Goal: Information Seeking & Learning: Learn about a topic

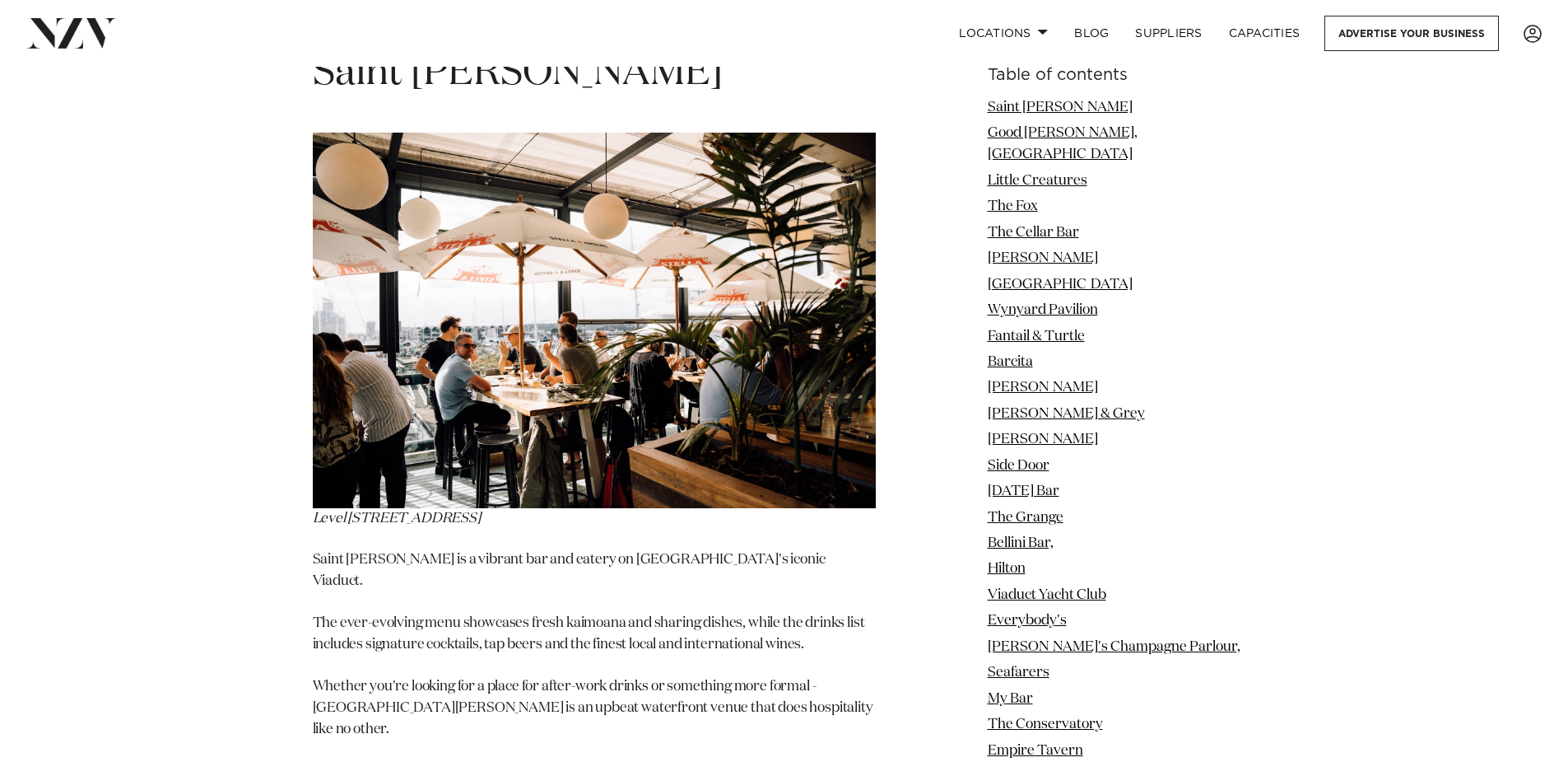
scroll to position [2004, 0]
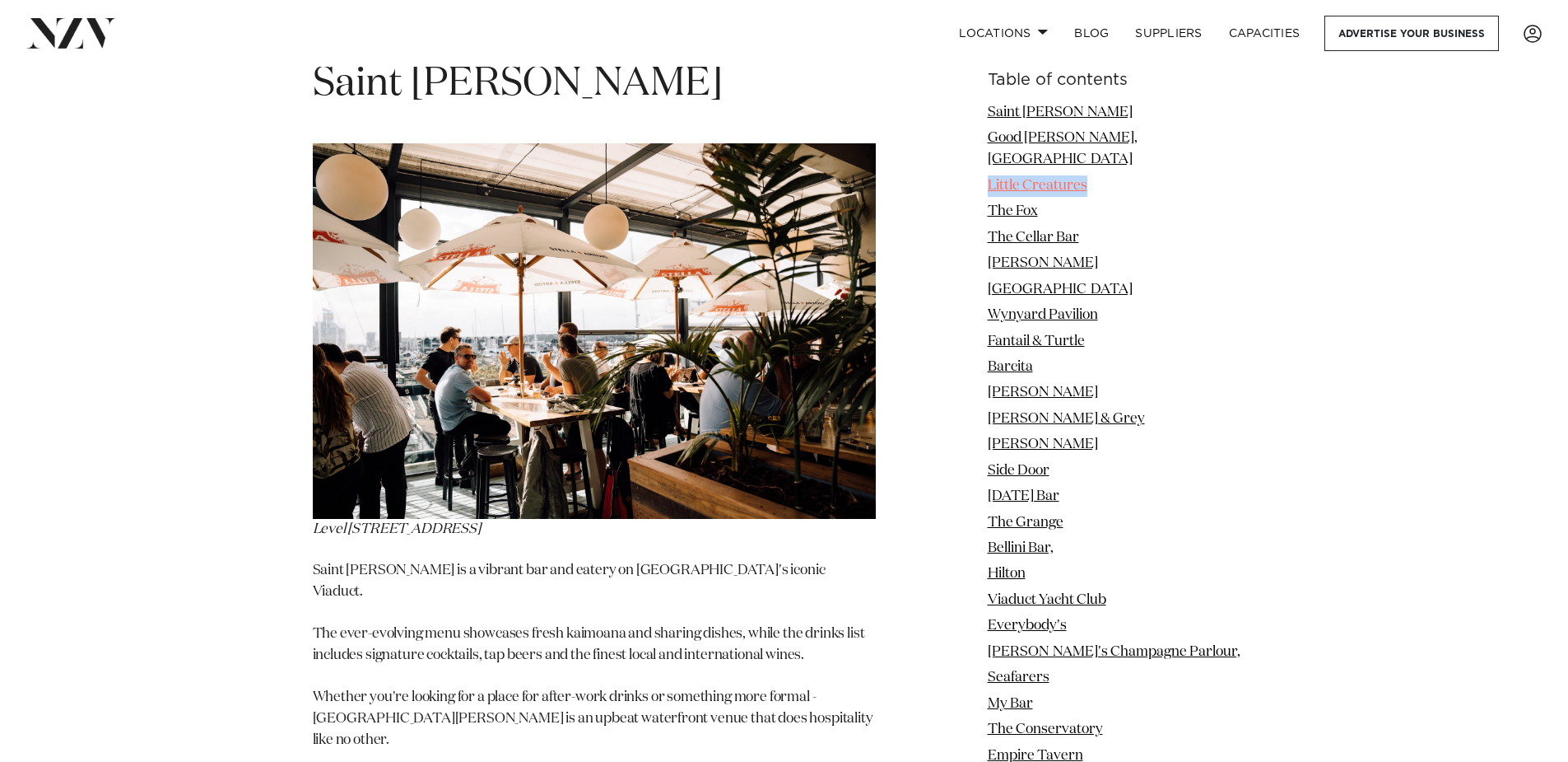
click at [1087, 179] on link "Little Creatures" at bounding box center [1038, 186] width 100 height 14
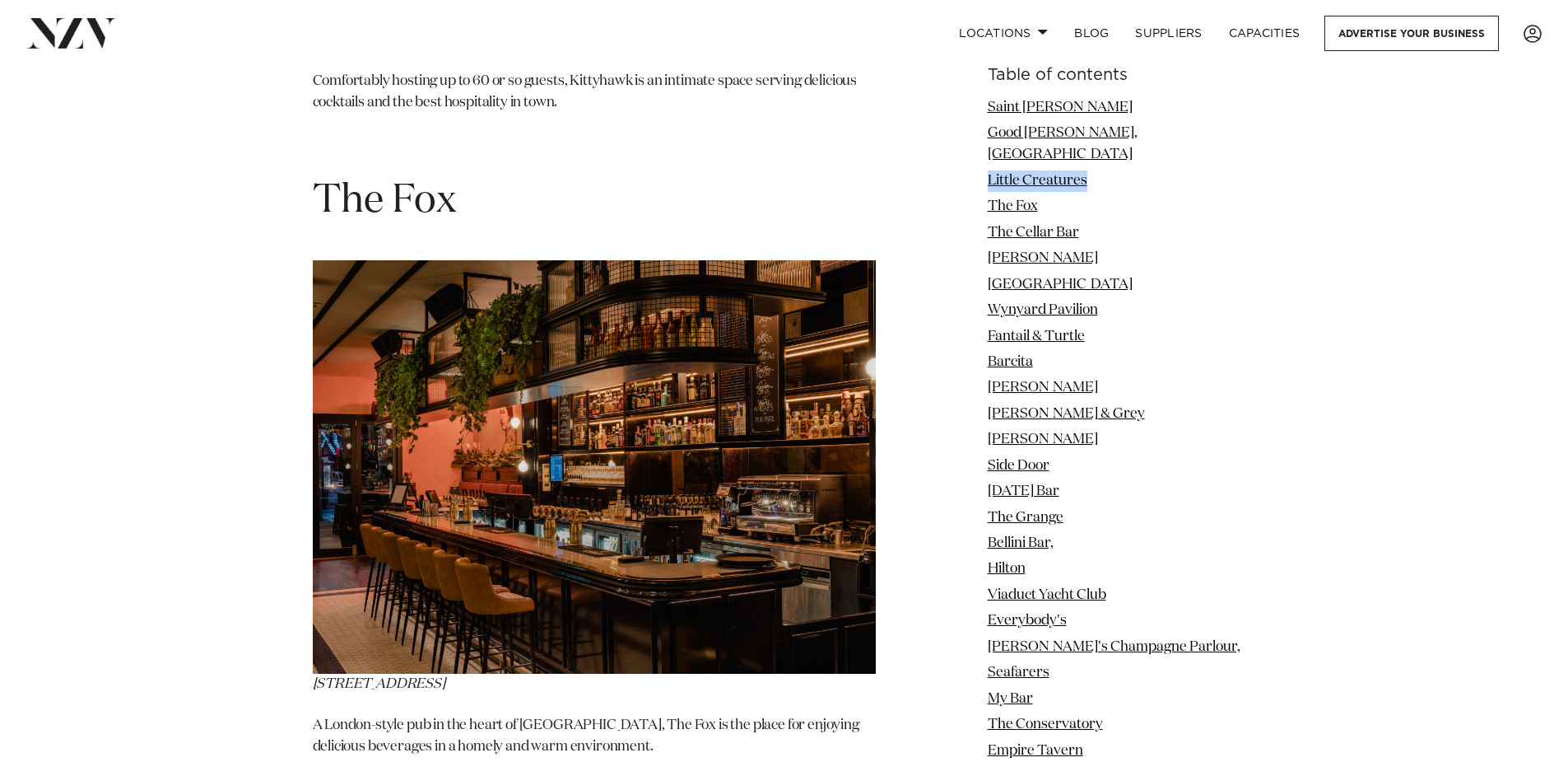
scroll to position [3986, 0]
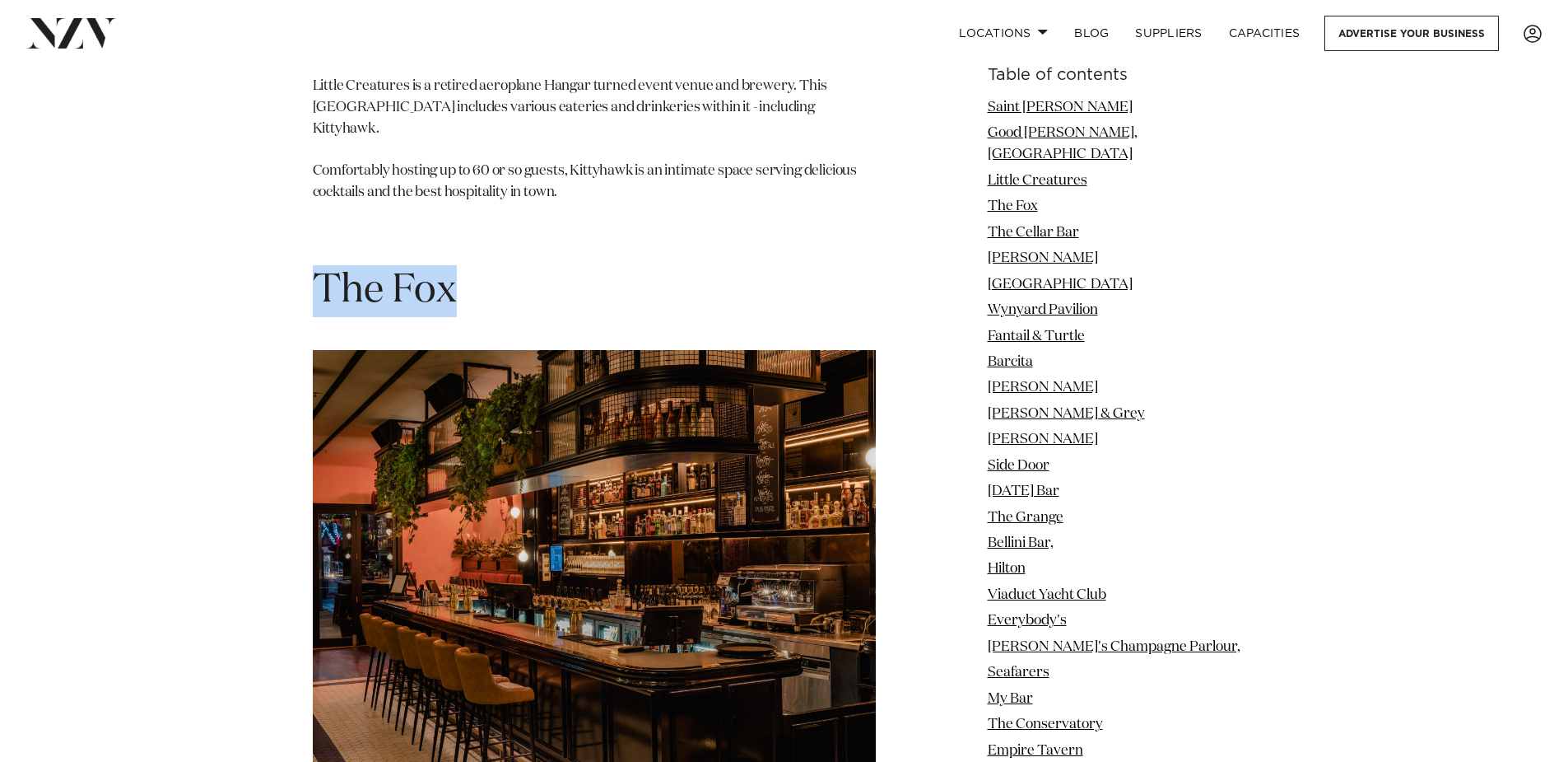
drag, startPoint x: 304, startPoint y: 155, endPoint x: 507, endPoint y: 147, distance: 203.2
copy span "The Fox"
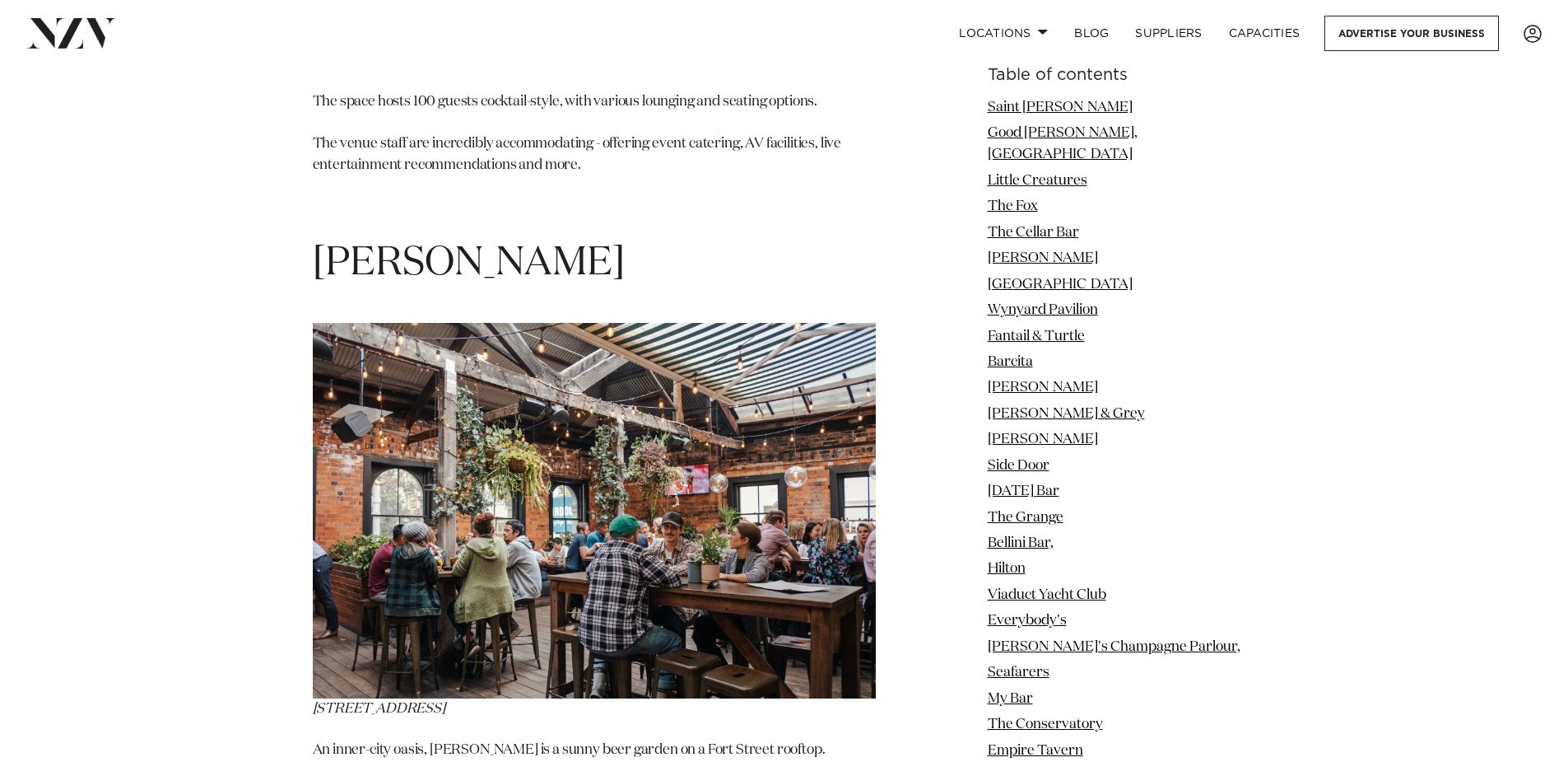
scroll to position [5308, 0]
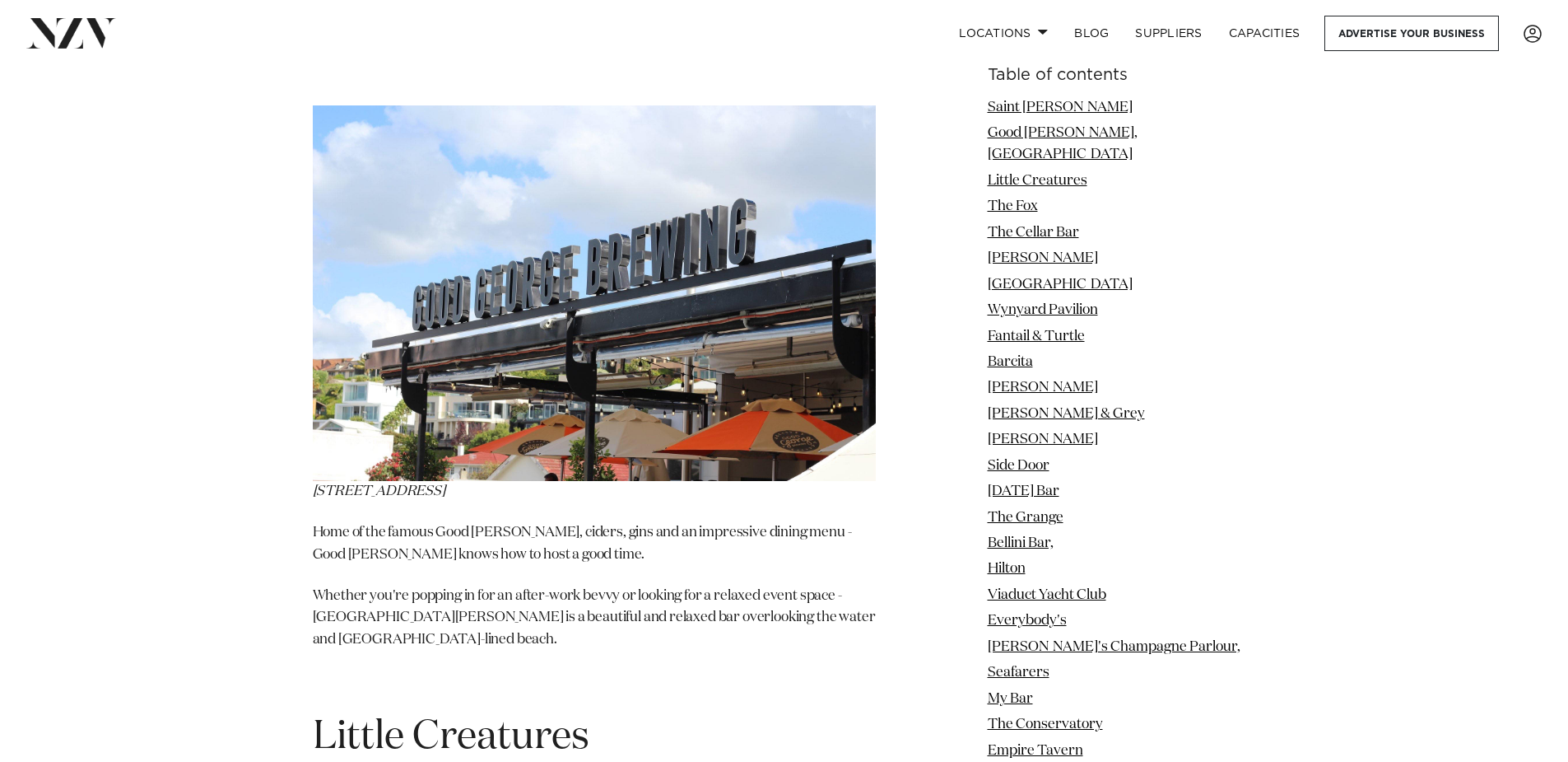
scroll to position [2859, 0]
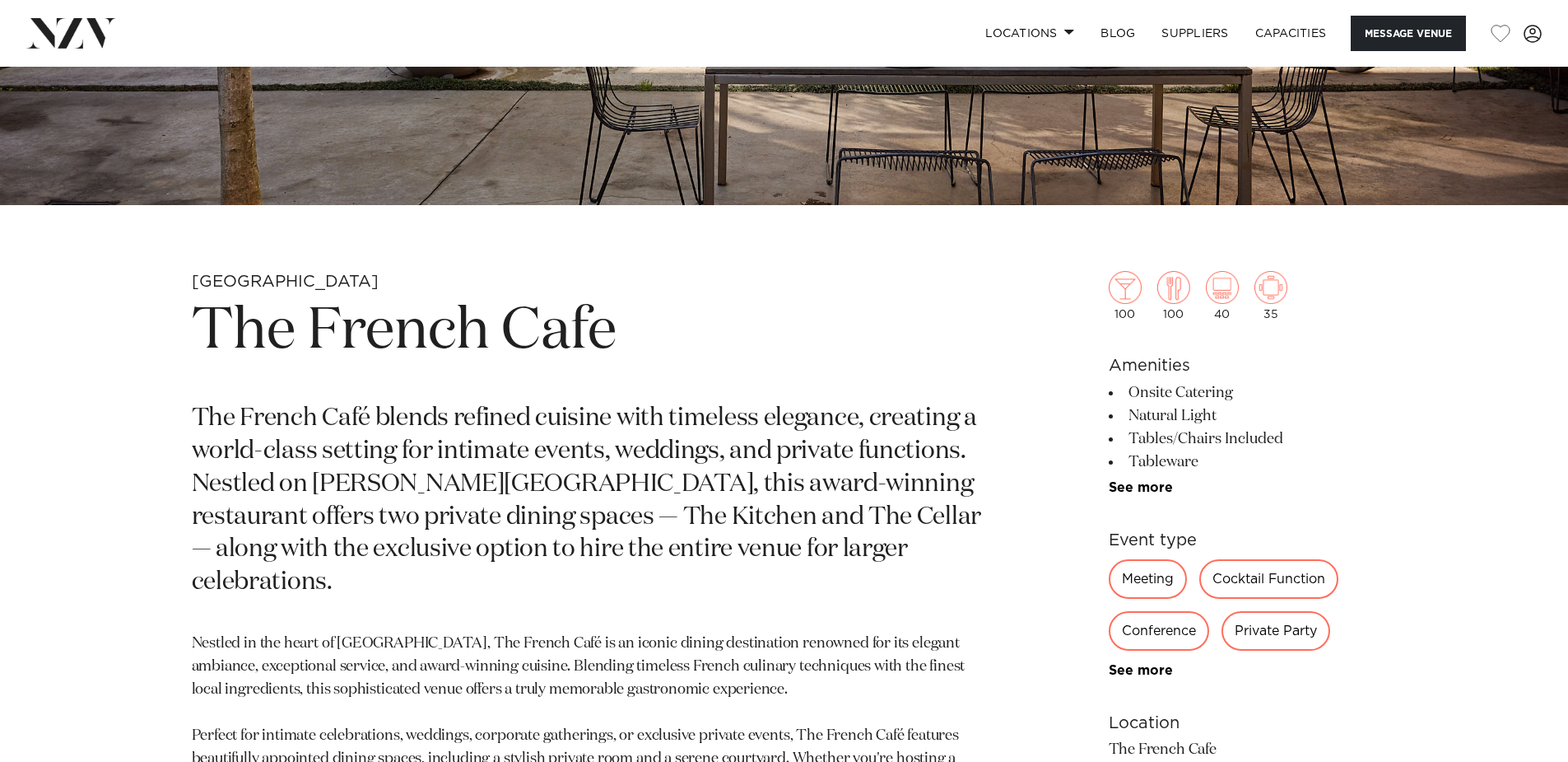
scroll to position [719, 0]
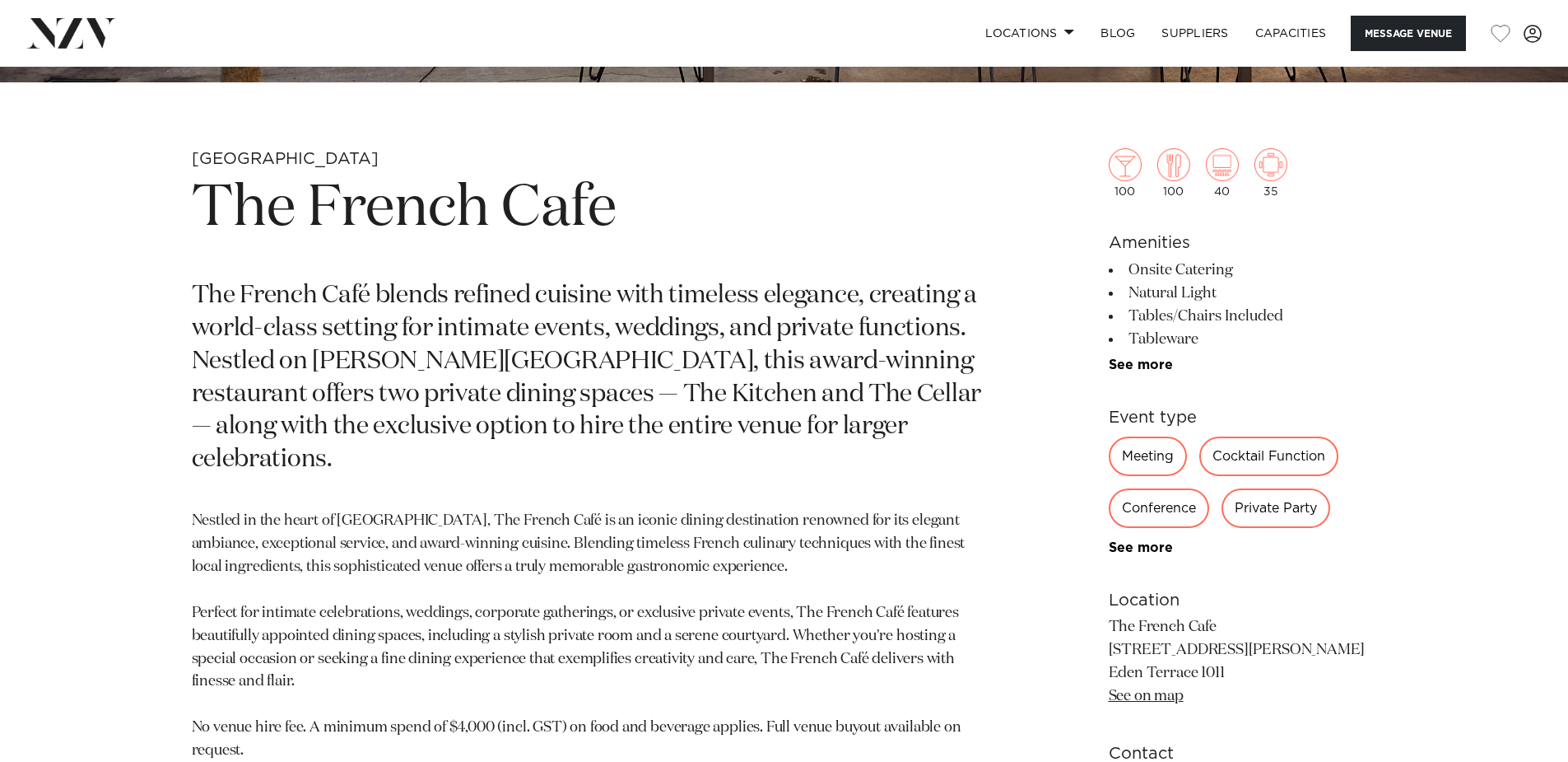
click at [1225, 460] on div "Cocktail Function" at bounding box center [1268, 456] width 139 height 40
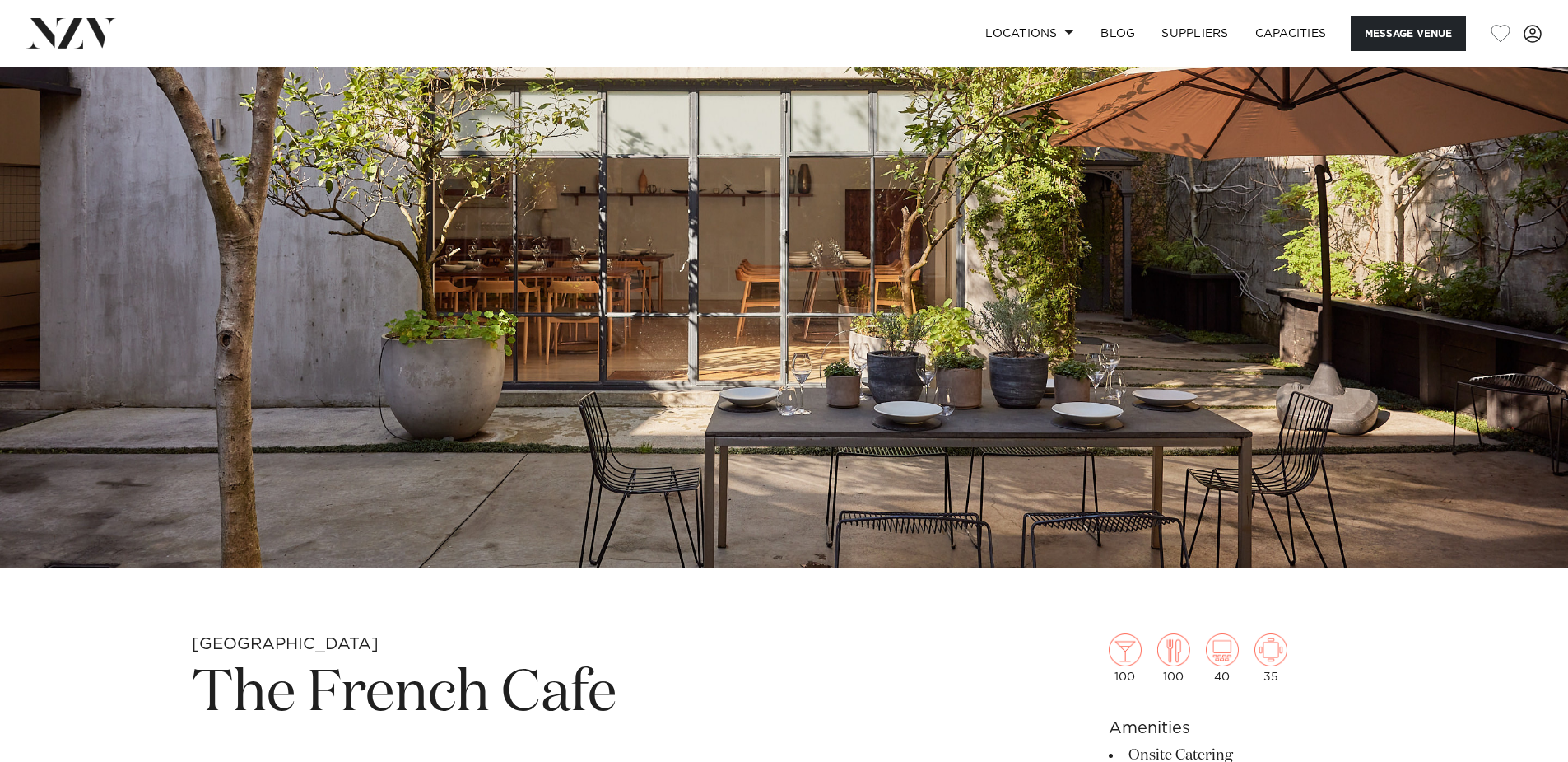
scroll to position [214, 0]
